Goal: Check status

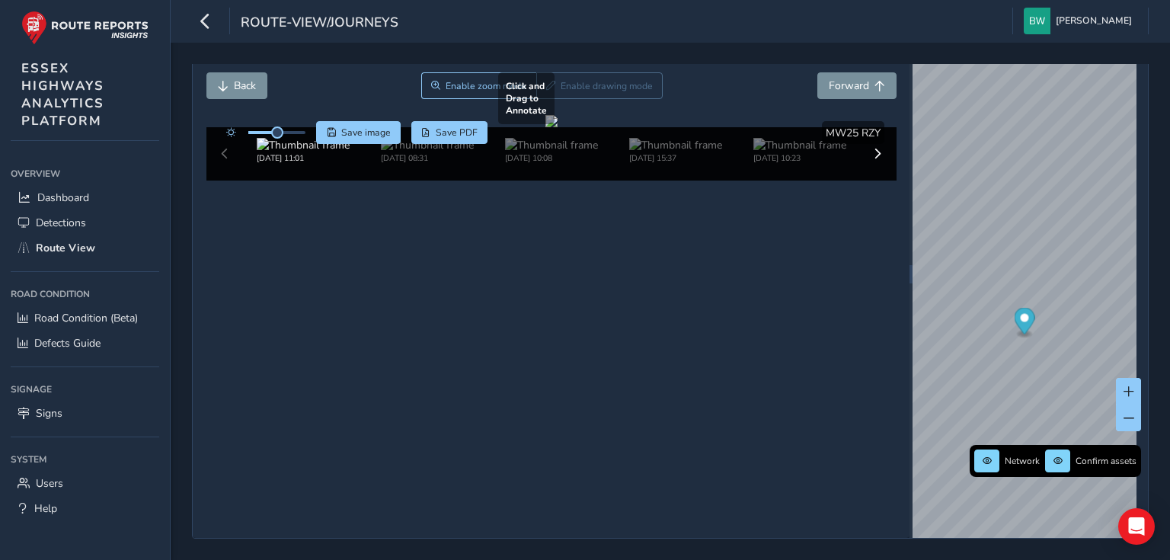
scroll to position [109, 0]
drag, startPoint x: 274, startPoint y: 75, endPoint x: 305, endPoint y: 80, distance: 30.8
click at [305, 126] on span at bounding box center [298, 132] width 12 height 12
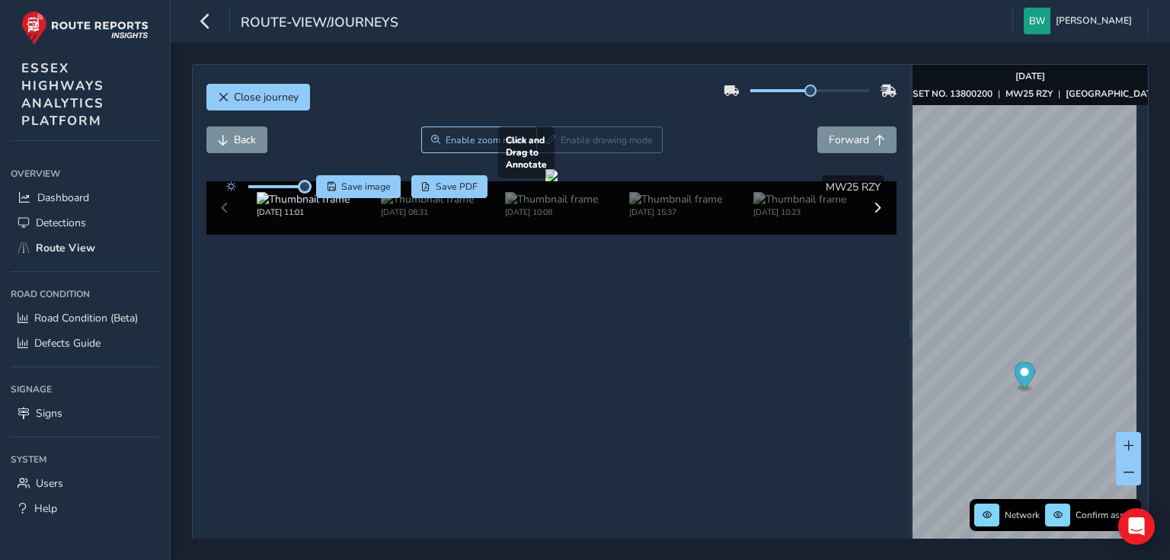
scroll to position [61, 0]
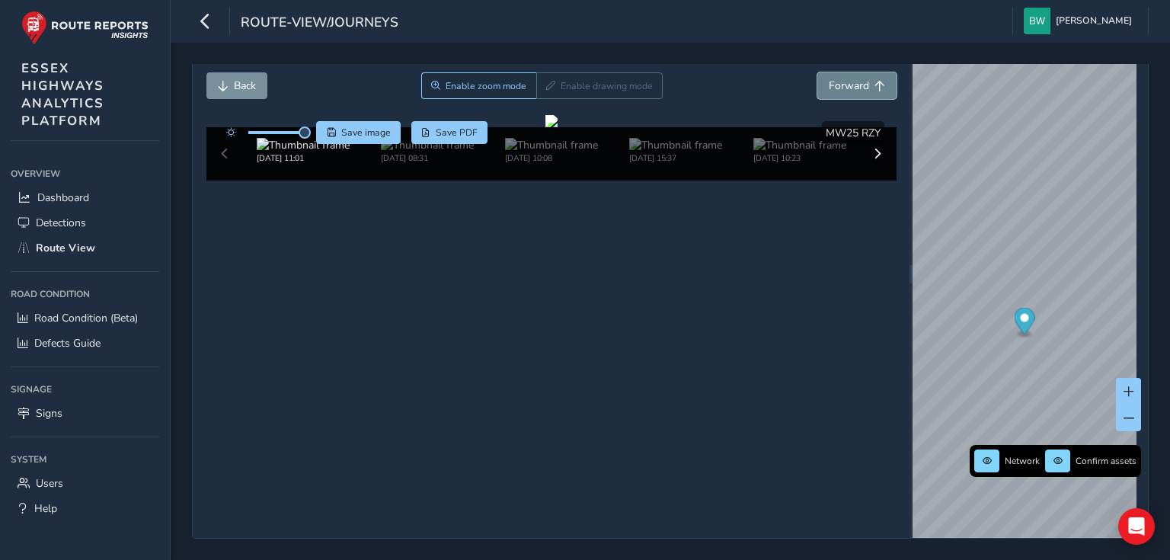
click at [842, 78] on span "Forward" at bounding box center [849, 85] width 40 height 14
click at [419, 152] on img at bounding box center [427, 145] width 93 height 14
click at [516, 152] on img at bounding box center [551, 145] width 93 height 14
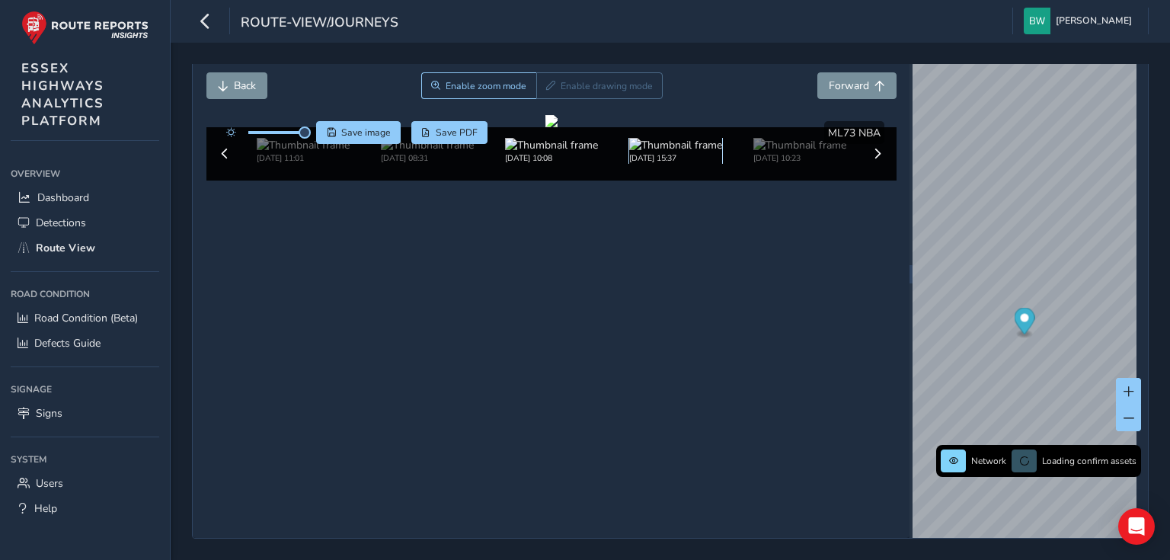
click at [653, 152] on img at bounding box center [675, 145] width 93 height 14
